Goal: Find specific page/section: Find specific page/section

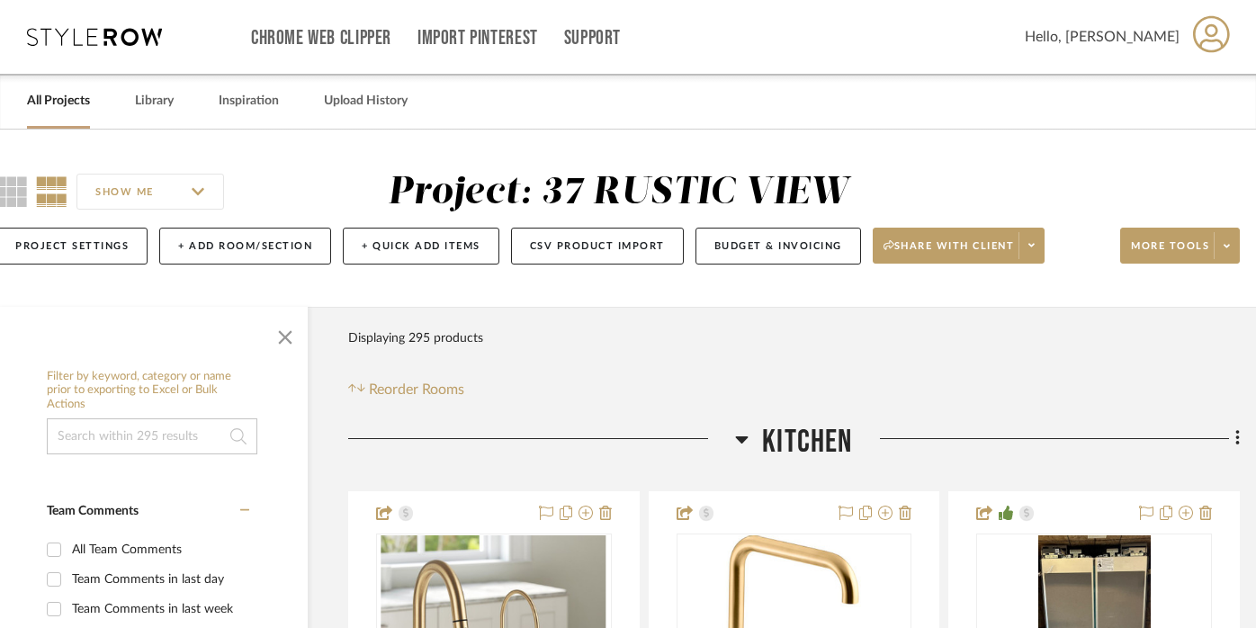
click at [48, 89] on link "All Projects" at bounding box center [58, 101] width 63 height 24
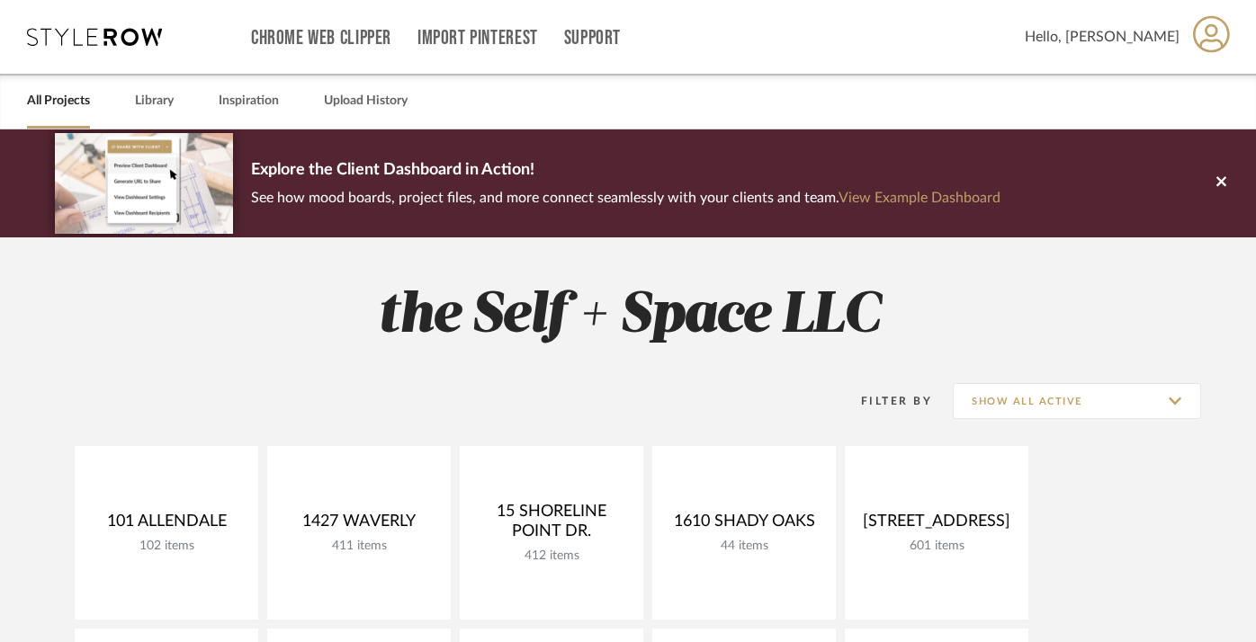
scroll to position [199, 0]
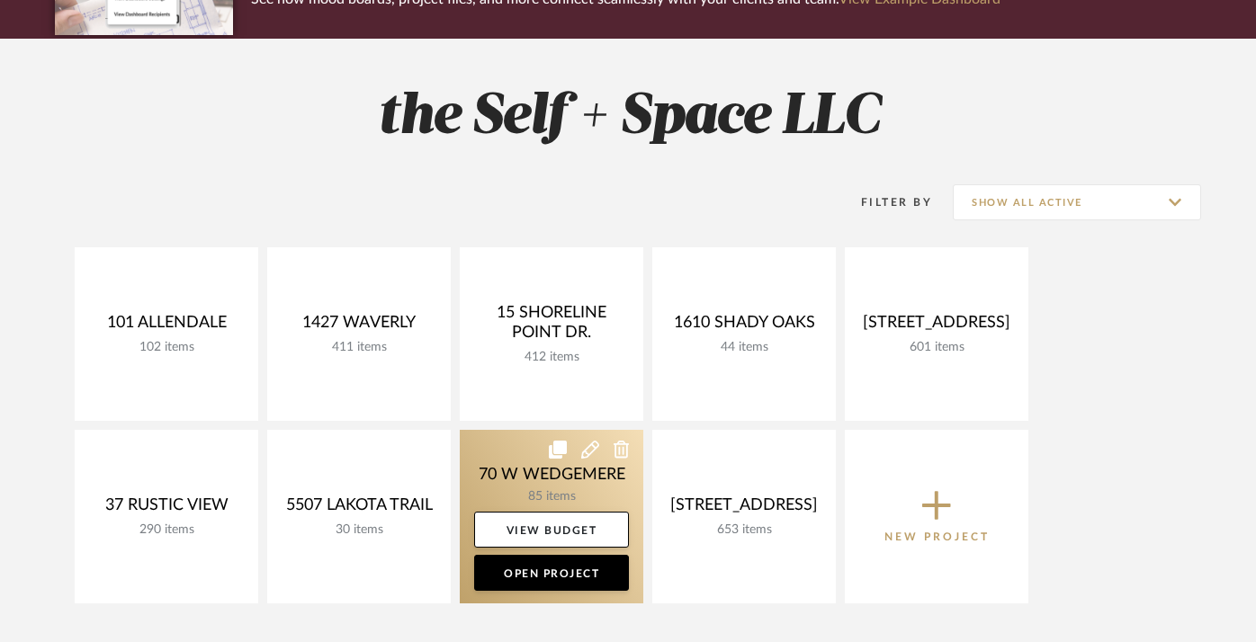
click at [555, 481] on link at bounding box center [552, 517] width 184 height 174
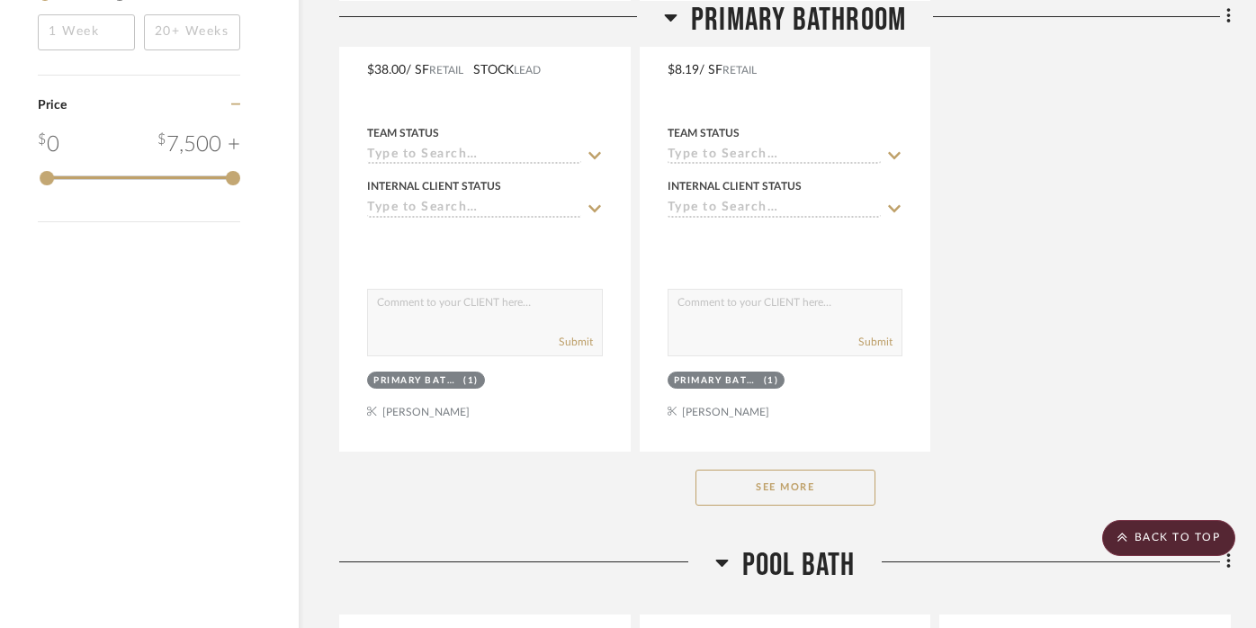
scroll to position [2469, 40]
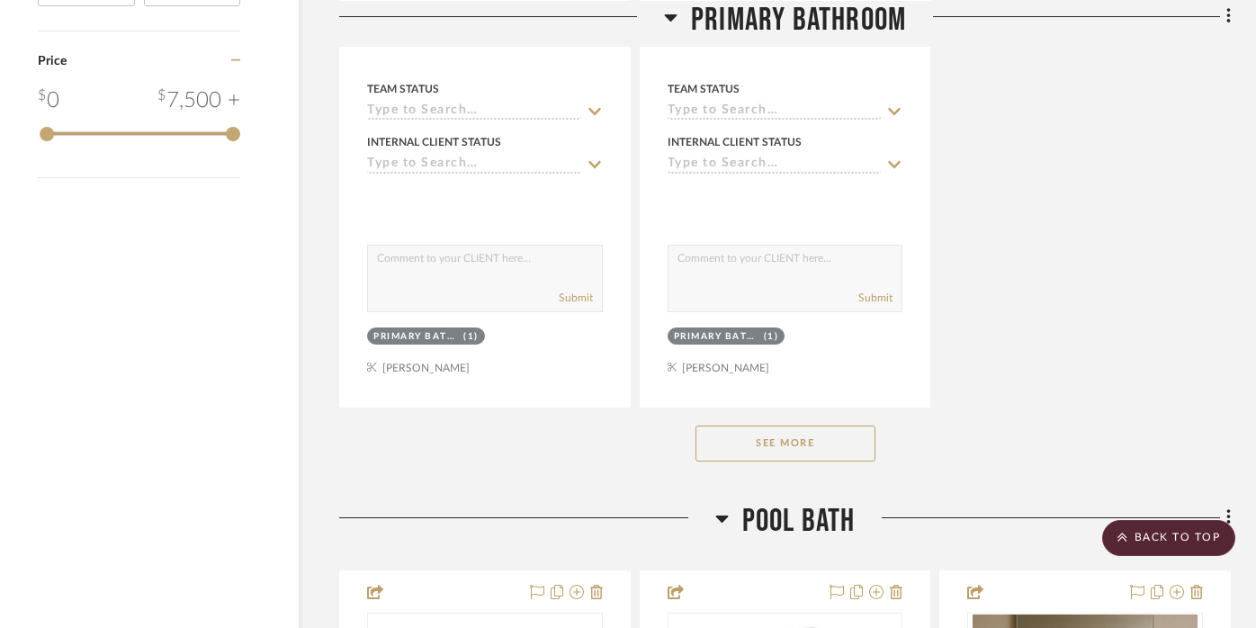
click at [812, 429] on button "See More" at bounding box center [785, 444] width 180 height 36
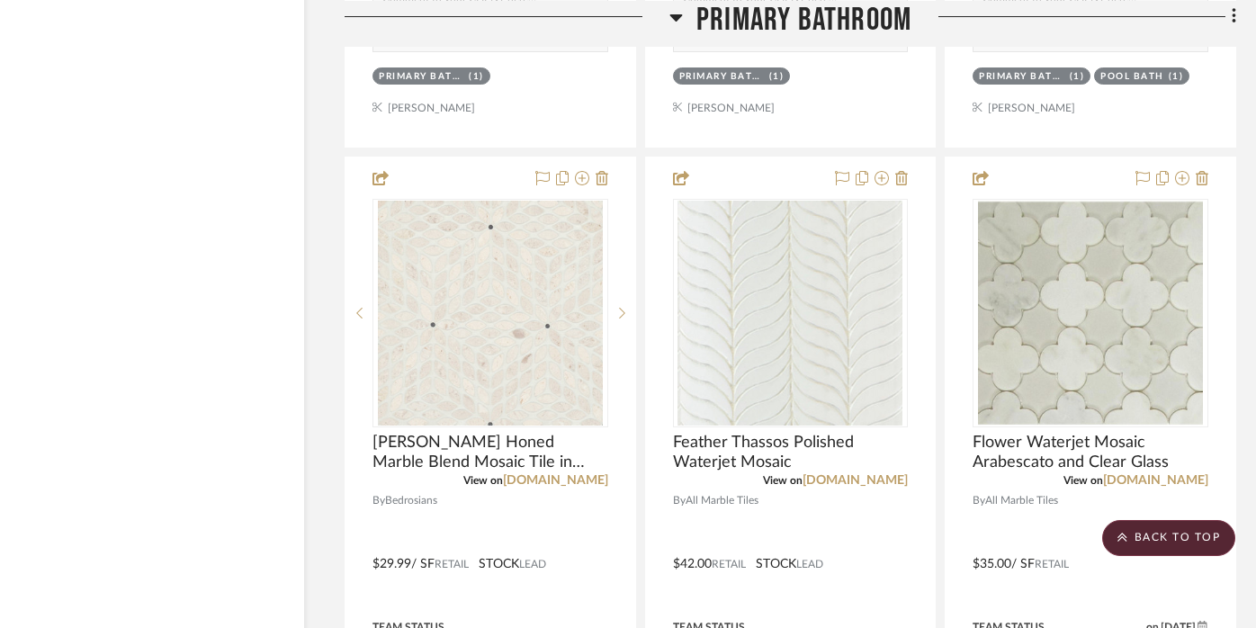
scroll to position [5936, 34]
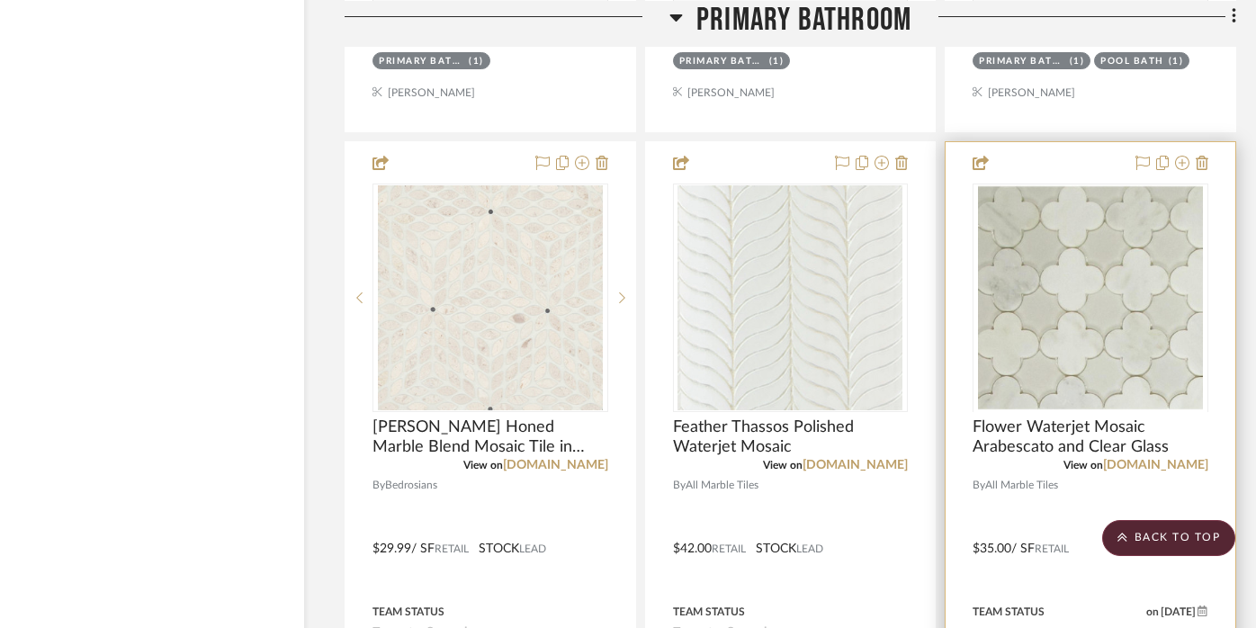
click at [1090, 412] on img at bounding box center [1090, 524] width 225 height 225
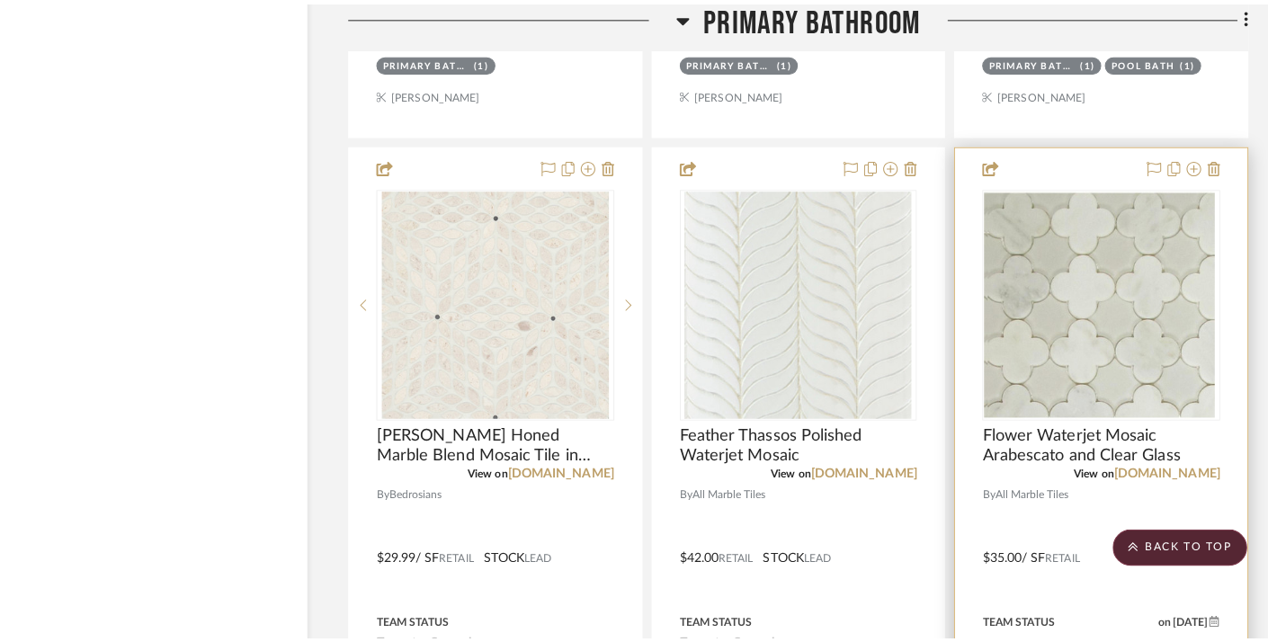
scroll to position [0, 0]
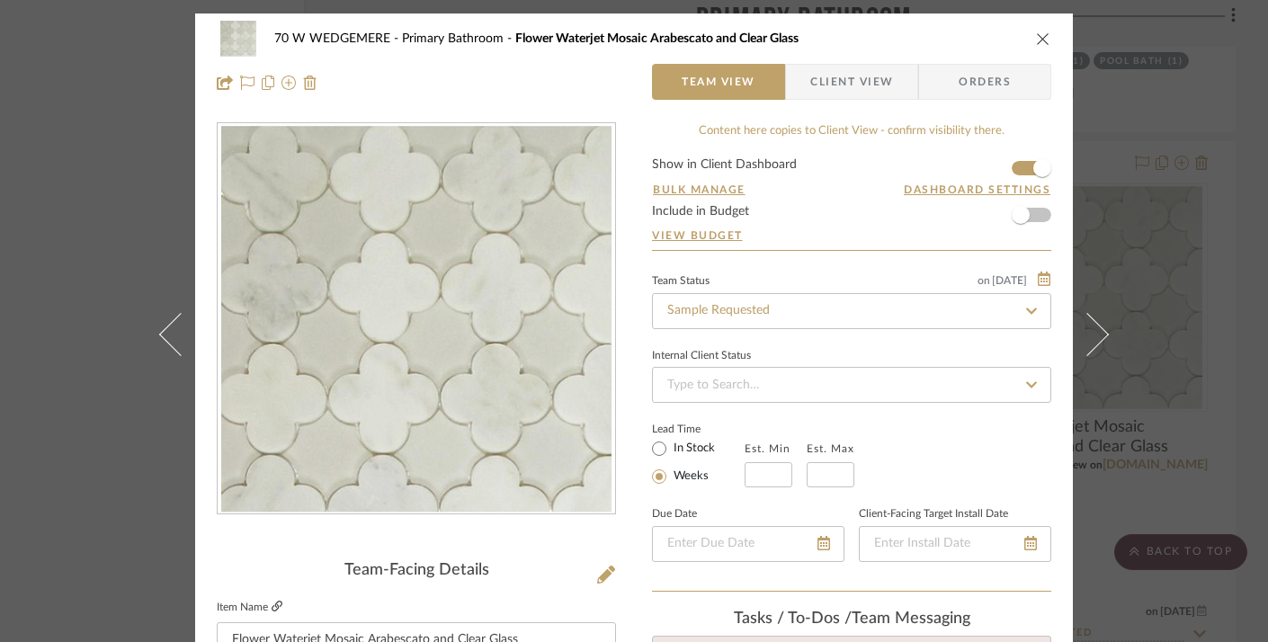
click at [272, 607] on icon at bounding box center [277, 606] width 11 height 11
